Goal: Use online tool/utility: Utilize a website feature to perform a specific function

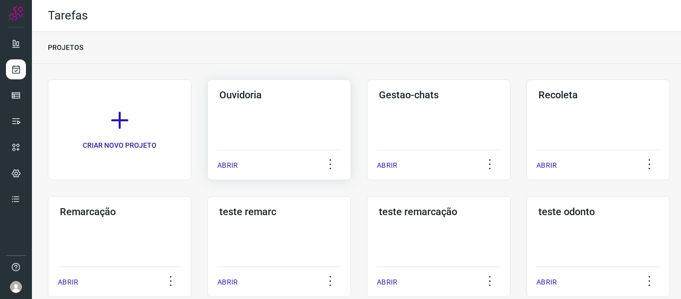
click at [236, 161] on p "ABRIR" at bounding box center [227, 165] width 20 height 10
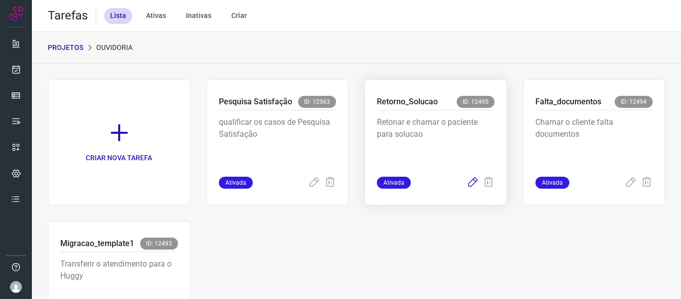
click at [468, 183] on icon at bounding box center [473, 182] width 12 height 12
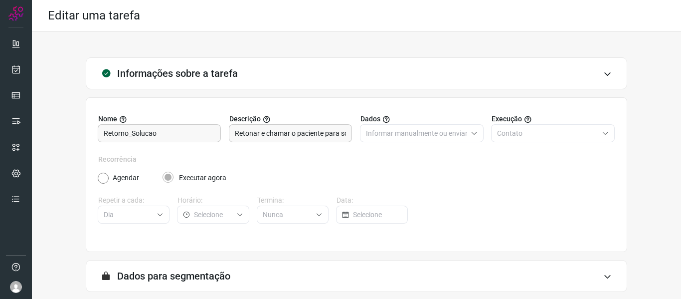
scroll to position [91, 0]
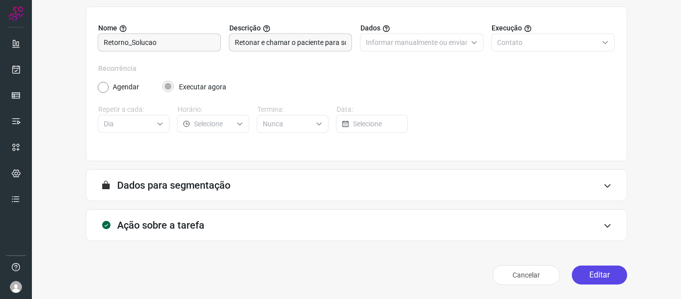
click at [583, 272] on button "Editar" at bounding box center [599, 274] width 55 height 19
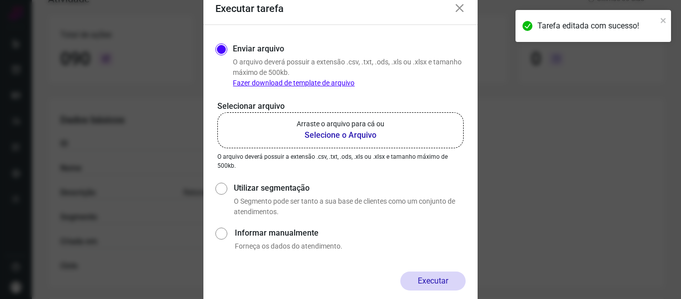
click at [378, 132] on b "Selecione o Arquivo" at bounding box center [341, 135] width 88 height 12
click at [0, 0] on input "Arraste o arquivo para cá ou Selecione o Arquivo" at bounding box center [0, 0] width 0 height 0
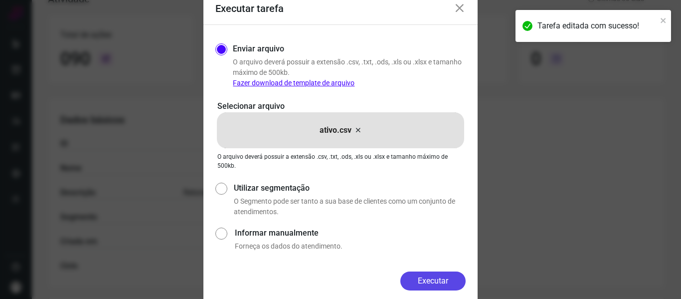
click at [439, 277] on button "Executar" at bounding box center [432, 280] width 65 height 19
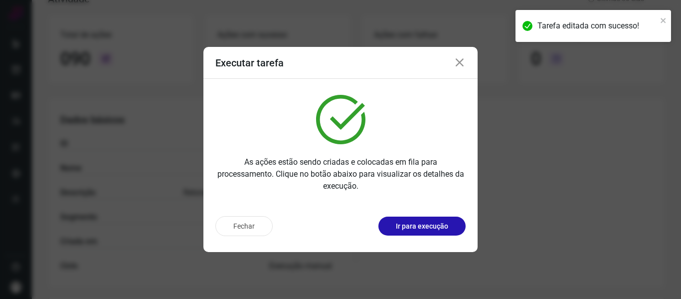
click at [449, 214] on div "Fechar Ir para execução" at bounding box center [340, 230] width 274 height 44
click at [449, 219] on button "Ir para execução" at bounding box center [421, 225] width 87 height 19
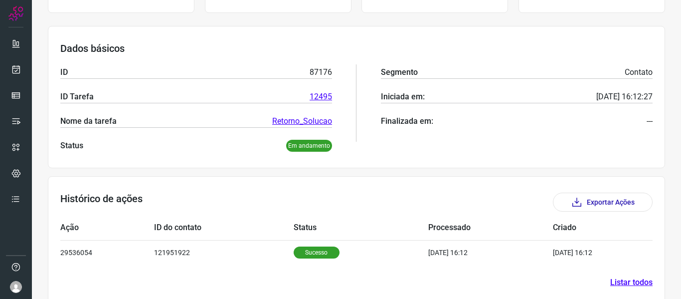
scroll to position [137, 0]
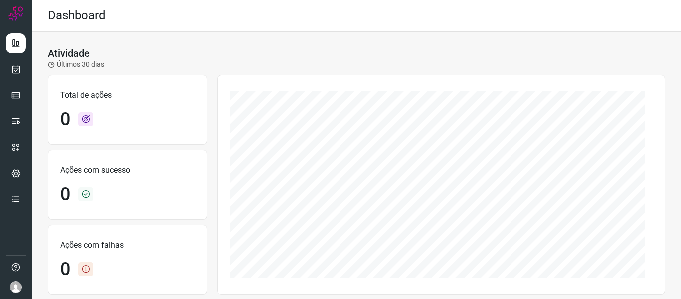
click at [201, 40] on div "Atividade Últimos 30 dias Total de ações 0 Ações com sucesso 0 Ações com falhas…" at bounding box center [356, 279] width 649 height 495
click at [14, 64] on icon at bounding box center [16, 69] width 10 height 10
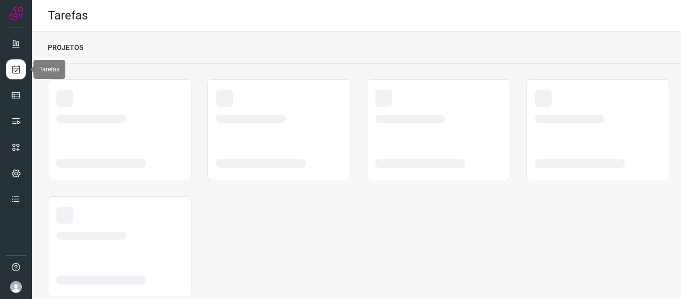
click at [14, 64] on link at bounding box center [16, 69] width 20 height 20
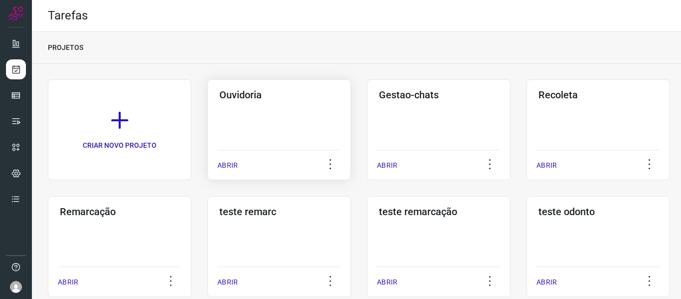
click at [238, 164] on div "ABRIR" at bounding box center [279, 162] width 124 height 25
click at [235, 164] on p "ABRIR" at bounding box center [227, 165] width 20 height 10
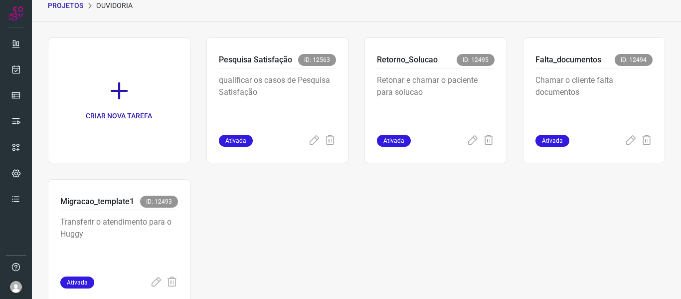
scroll to position [73, 0]
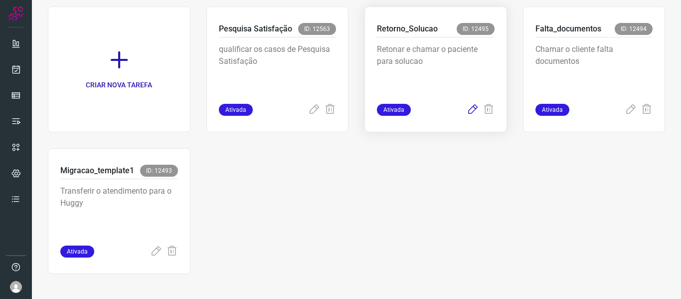
click at [467, 108] on icon at bounding box center [473, 110] width 12 height 12
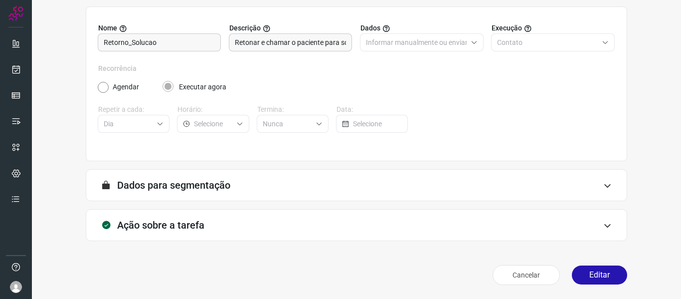
scroll to position [91, 0]
click at [587, 266] on button "Editar" at bounding box center [599, 274] width 55 height 19
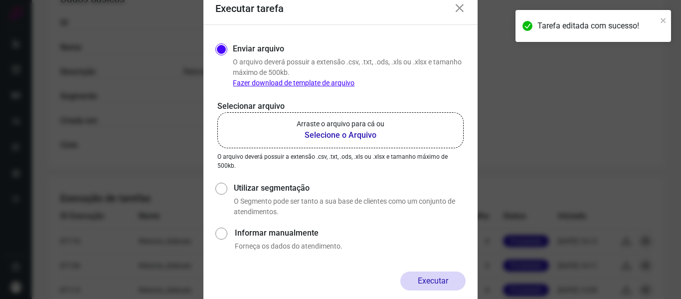
scroll to position [234, 0]
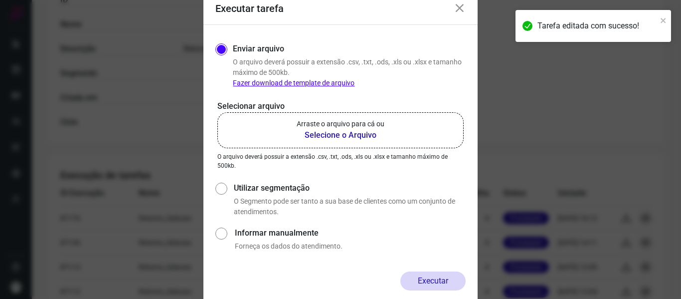
click at [362, 121] on p "Arraste o arquivo para cá ou" at bounding box center [341, 124] width 88 height 10
click at [0, 0] on input "Arraste o arquivo para cá ou Selecione o Arquivo" at bounding box center [0, 0] width 0 height 0
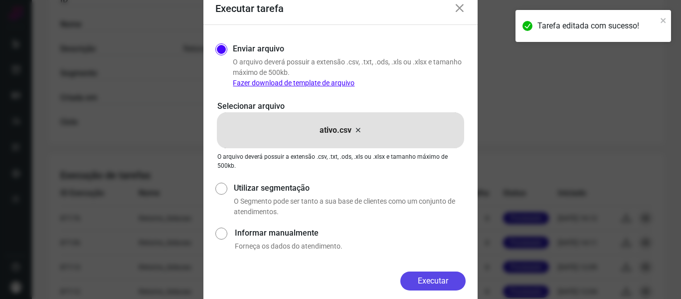
click at [423, 278] on button "Executar" at bounding box center [432, 280] width 65 height 19
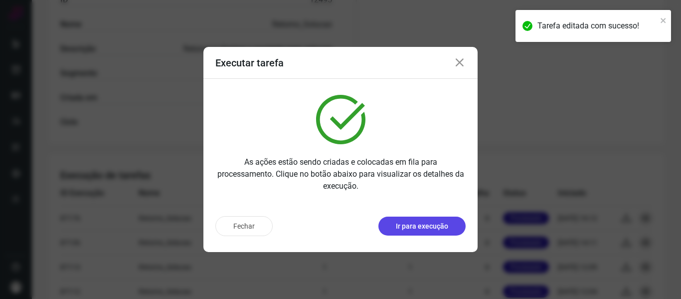
click at [435, 227] on p "Ir para execução" at bounding box center [422, 226] width 52 height 10
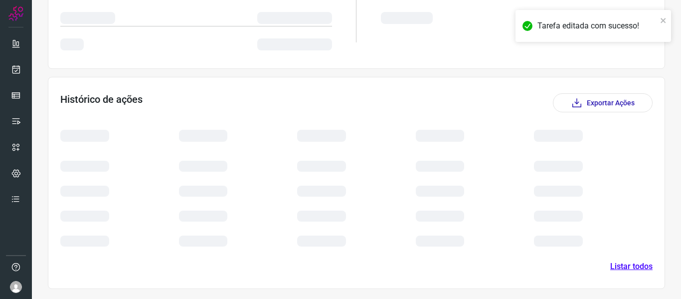
scroll to position [137, 0]
